Goal: Task Accomplishment & Management: Manage account settings

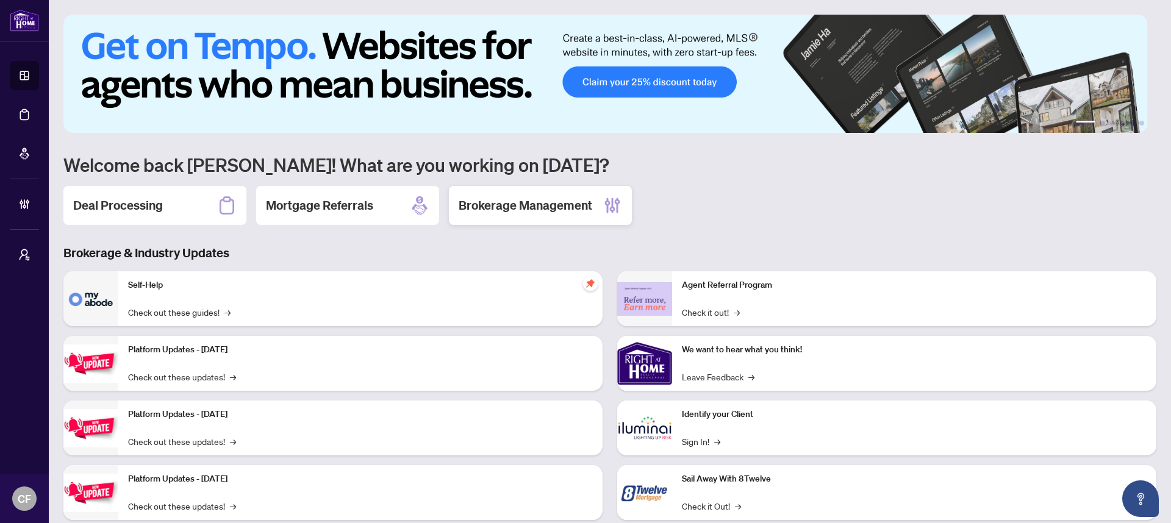
click at [548, 215] on div "Brokerage Management" at bounding box center [540, 205] width 183 height 39
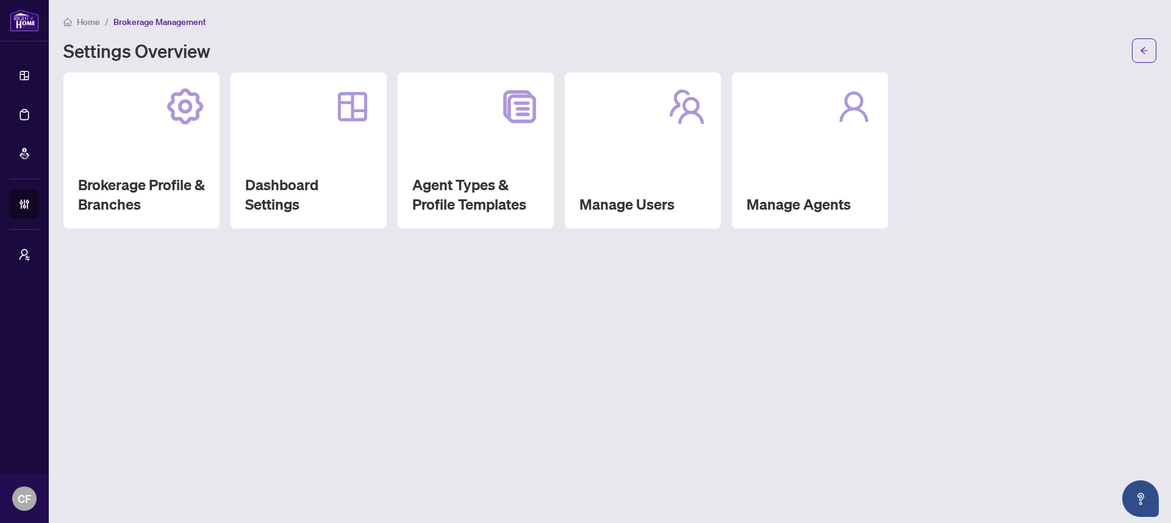
click at [894, 146] on div "Brokerage Profile & Branches Dashboard Settings Agent Types & Profile Templates…" at bounding box center [609, 151] width 1093 height 156
click at [856, 138] on div "Manage Agents" at bounding box center [810, 151] width 156 height 156
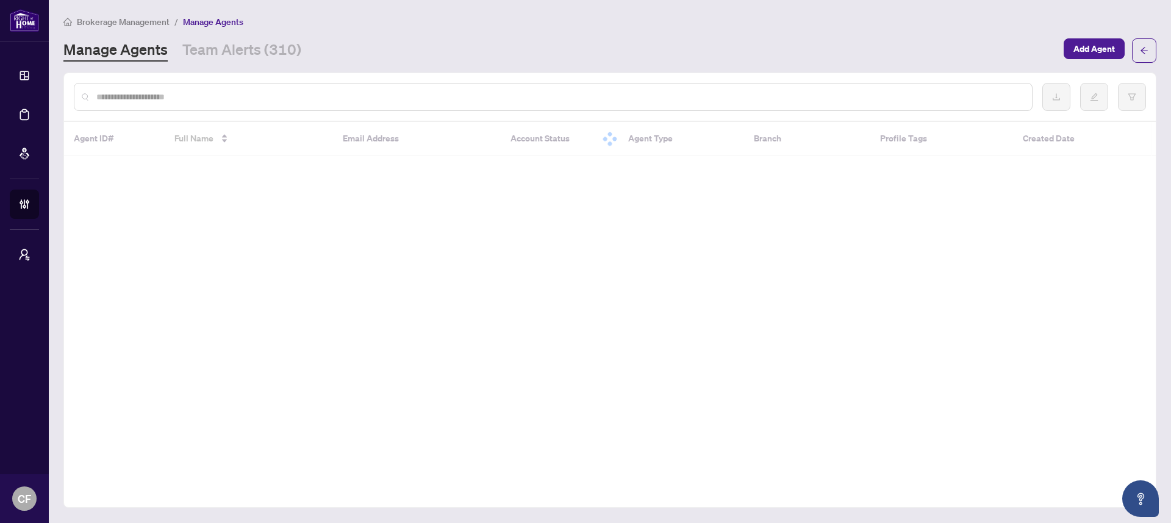
click at [415, 99] on input "text" at bounding box center [559, 96] width 926 height 13
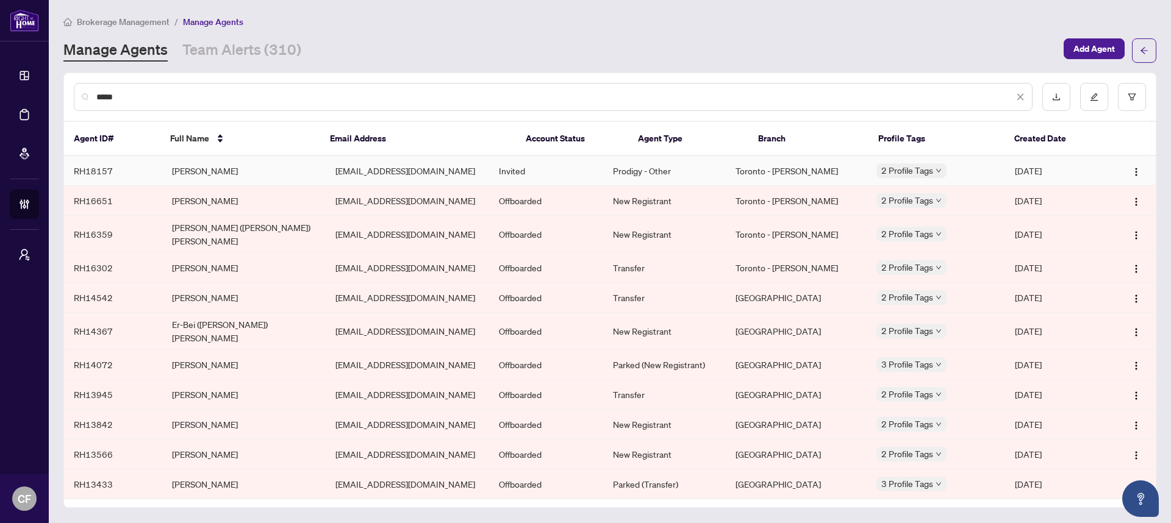
type input "*****"
click at [474, 166] on td "[EMAIL_ADDRESS][DOMAIN_NAME]" at bounding box center [407, 171] width 163 height 30
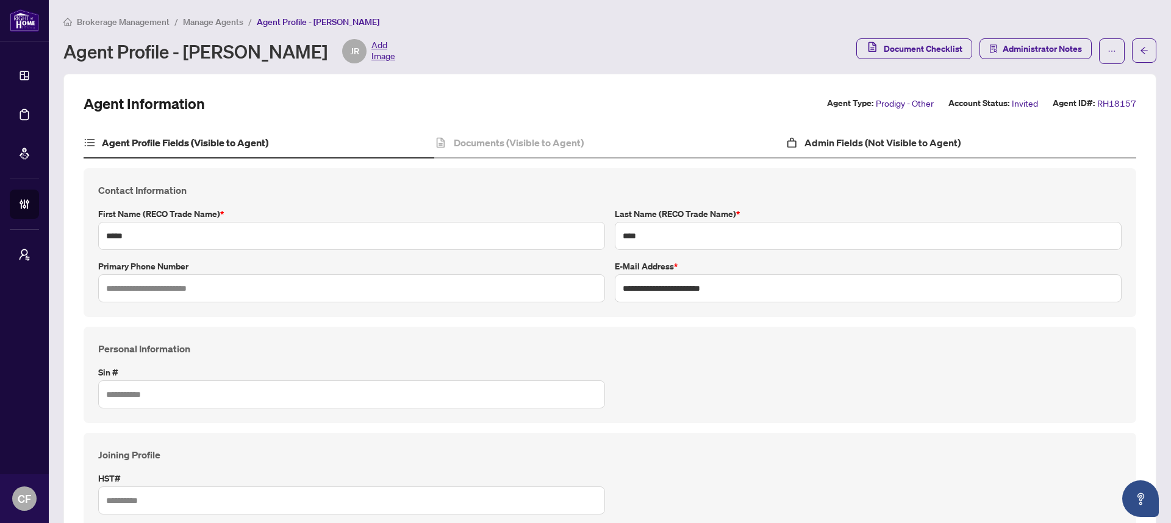
click at [845, 128] on div "Admin Fields (Not Visible to Agent)" at bounding box center [961, 143] width 351 height 30
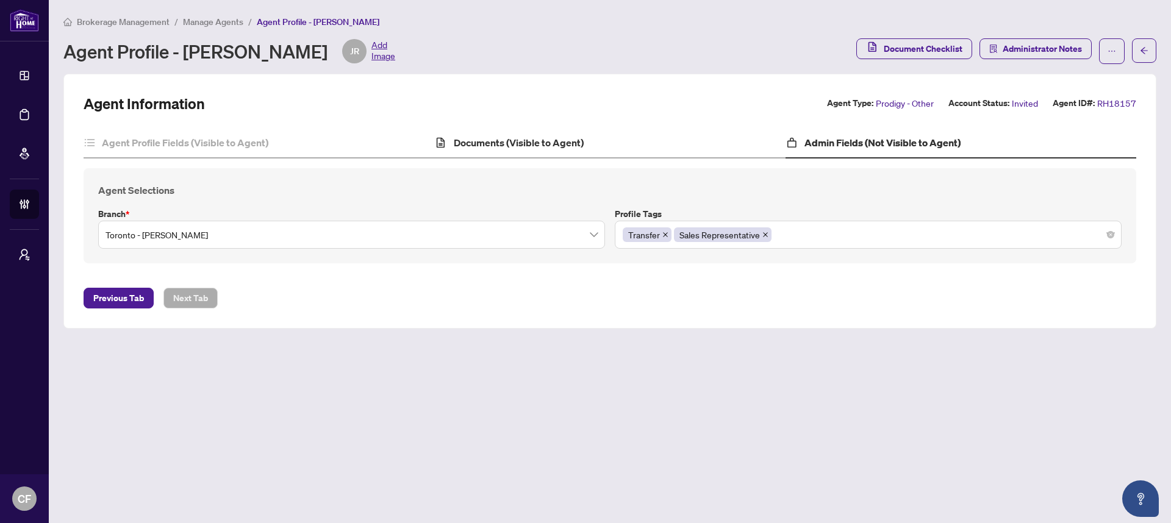
click at [664, 147] on div "Documents (Visible to Agent)" at bounding box center [609, 143] width 351 height 30
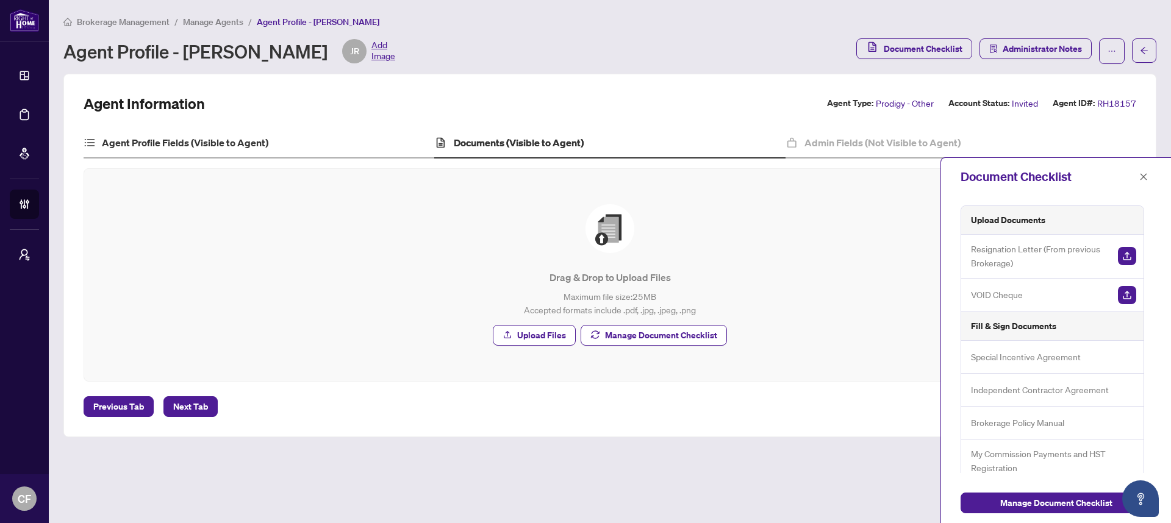
drag, startPoint x: 337, startPoint y: 148, endPoint x: 333, endPoint y: 152, distance: 6.5
click at [335, 151] on div "Agent Profile Fields (Visible to Agent)" at bounding box center [259, 143] width 351 height 30
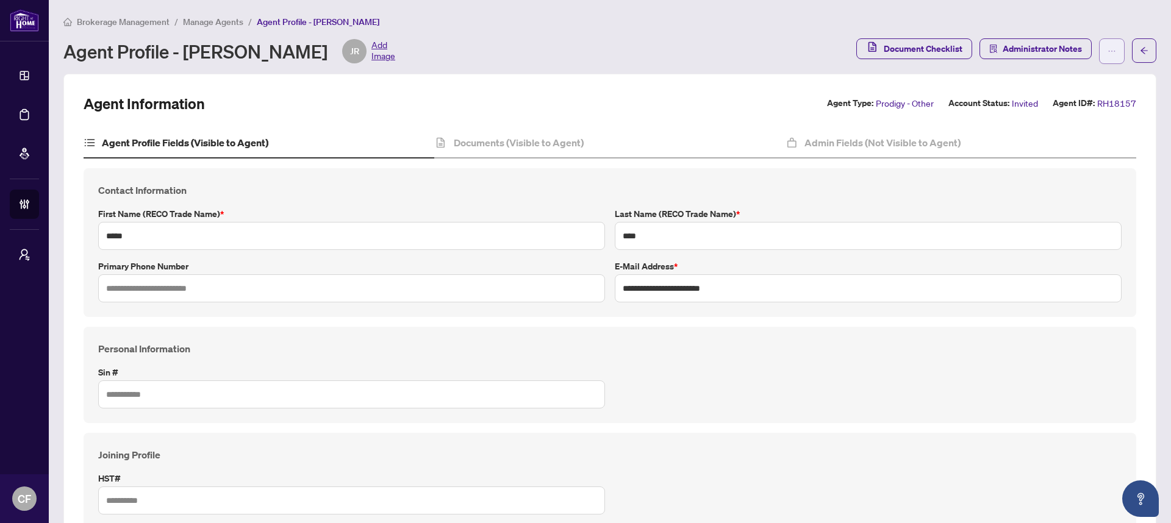
click at [1107, 51] on button "button" at bounding box center [1112, 51] width 26 height 26
click at [695, 102] on div "Agent Information Agent Type: Prodigy - Other Account Status: Invited Agent ID#…" at bounding box center [610, 104] width 1053 height 20
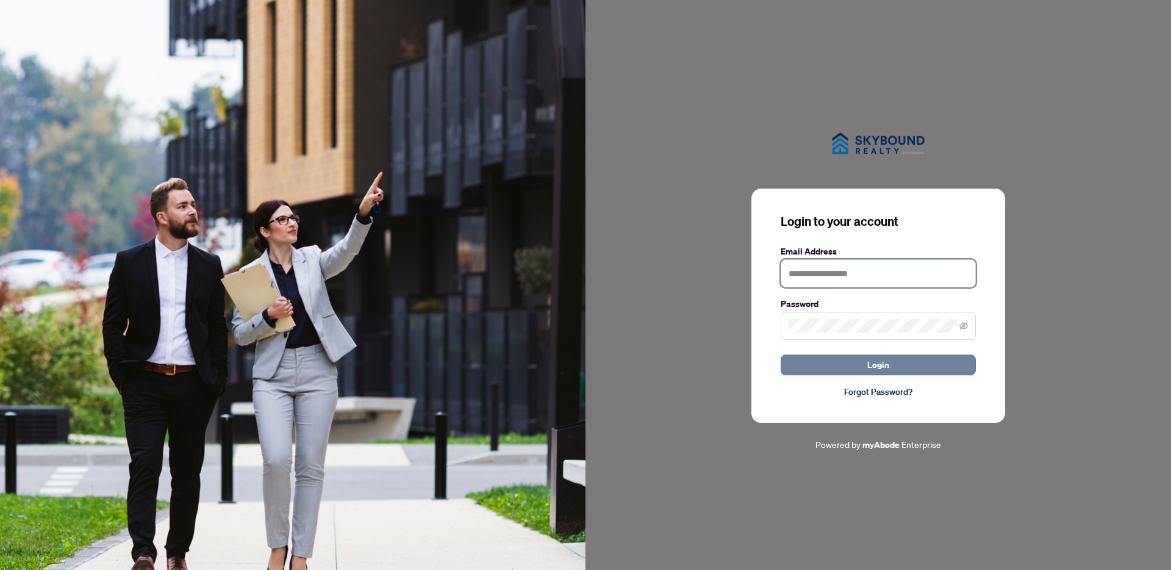
type input "**********"
click at [825, 357] on button "Login" at bounding box center [878, 364] width 195 height 21
